Goal: Information Seeking & Learning: Understand process/instructions

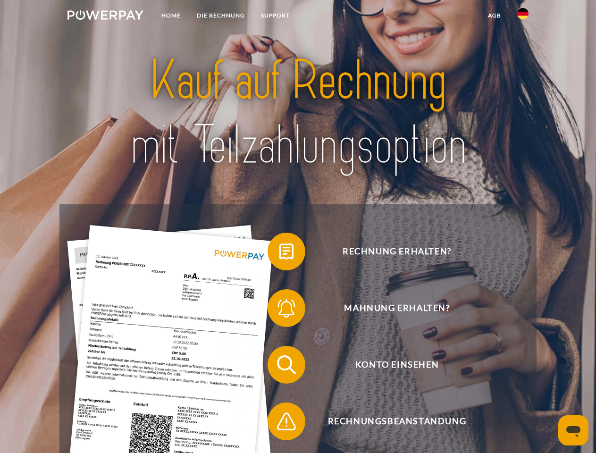
click at [105, 17] on img at bounding box center [106, 14] width 76 height 9
click at [523, 17] on img at bounding box center [522, 13] width 11 height 11
click at [494, 16] on link "agb" at bounding box center [494, 15] width 29 height 17
click at [280, 254] on span at bounding box center [272, 251] width 47 height 47
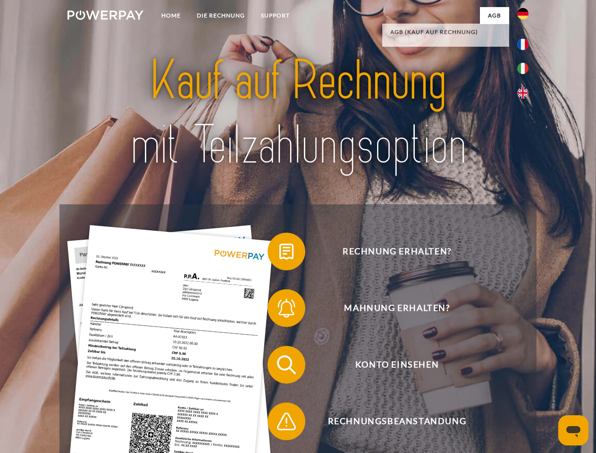
click at [280, 310] on span at bounding box center [272, 308] width 47 height 47
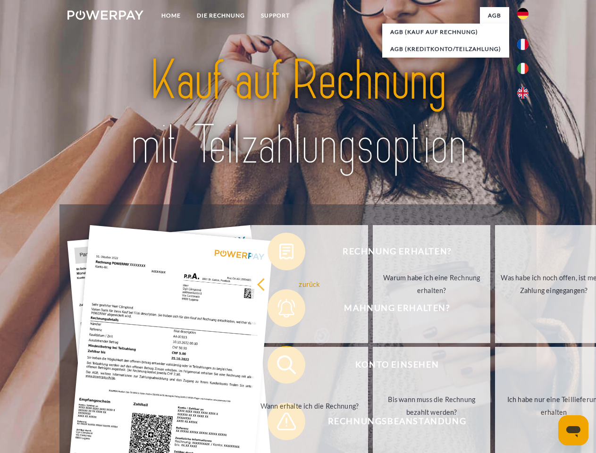
click at [373, 367] on link "Bis wann muss die Rechnung bezahlt werden?" at bounding box center [432, 406] width 118 height 118
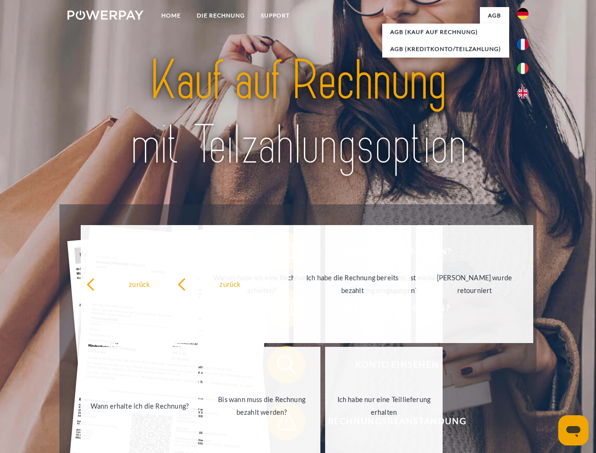
click at [280, 424] on span at bounding box center [272, 421] width 47 height 47
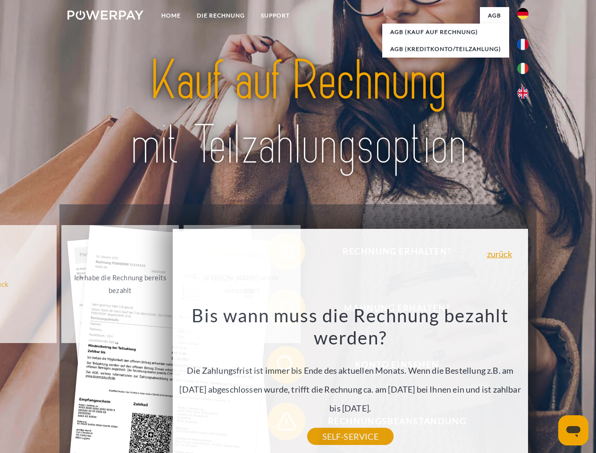
click at [574, 431] on icon "Messaging-Fenster öffnen" at bounding box center [574, 431] width 14 height 11
